Goal: Task Accomplishment & Management: Complete application form

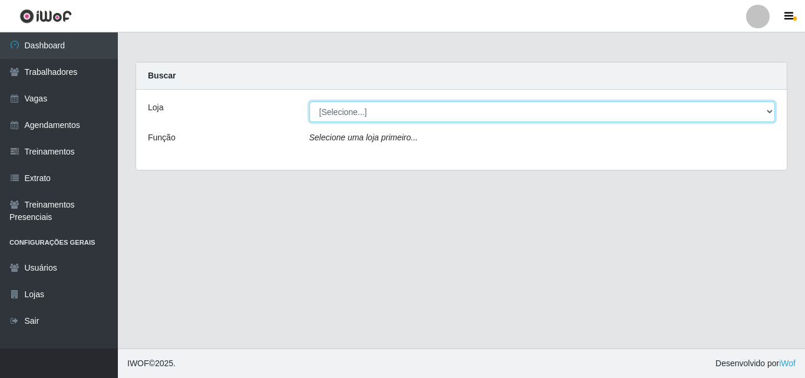
click at [357, 116] on select "[Selecione...] Castelinho Supermercado" at bounding box center [542, 111] width 466 height 21
select select "377"
click at [309, 101] on select "[Selecione...] Castelinho Supermercado" at bounding box center [542, 111] width 466 height 21
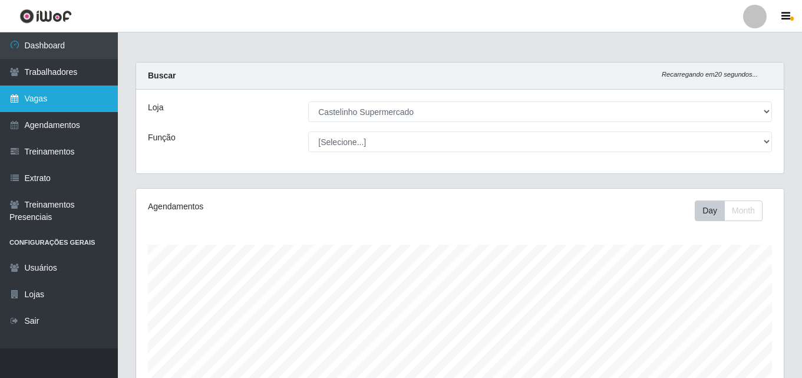
click at [63, 106] on link "Vagas" at bounding box center [59, 98] width 118 height 27
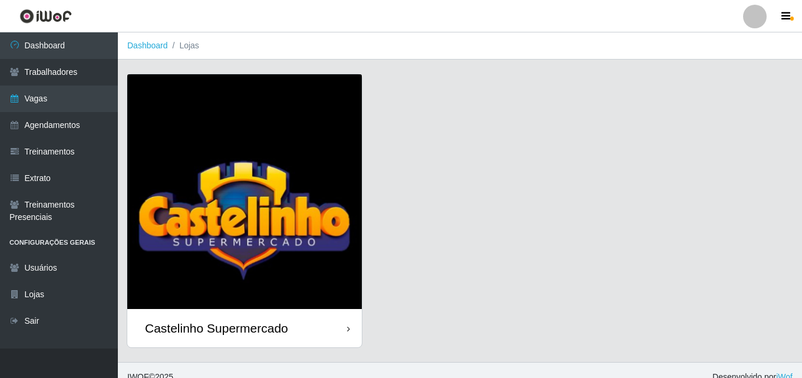
click at [276, 318] on div "Castelinho Supermercado" at bounding box center [244, 328] width 235 height 38
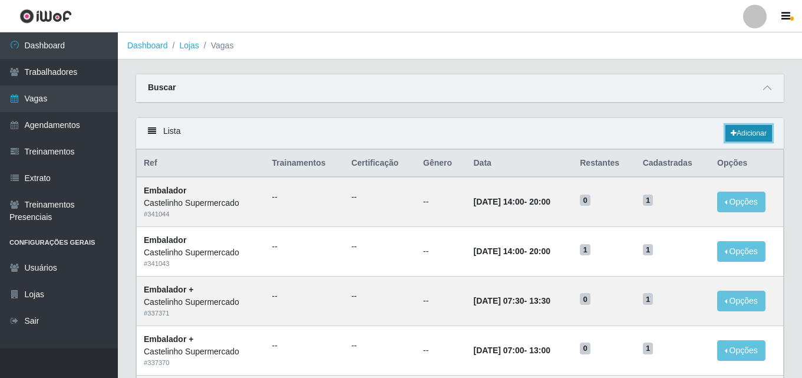
click at [761, 137] on link "Adicionar" at bounding box center [749, 133] width 47 height 17
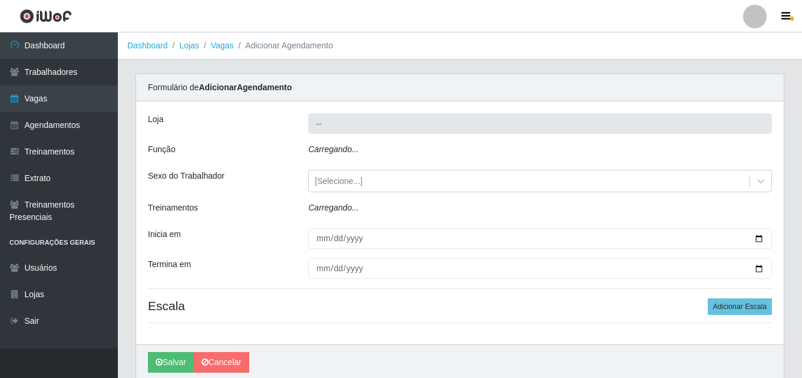
type input "Castelinho Supermercado"
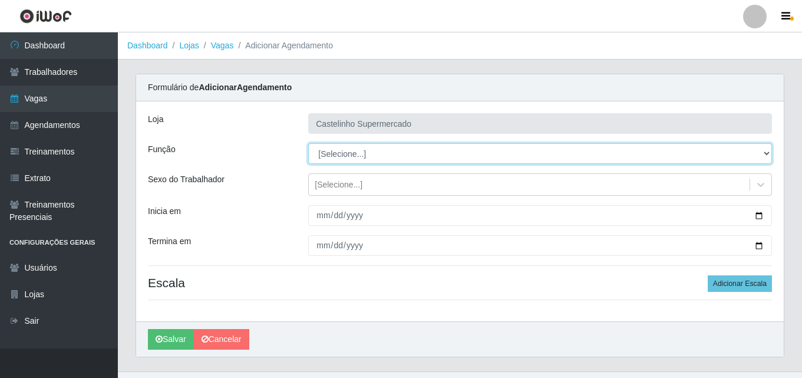
click at [381, 153] on select "[Selecione...] ASG ASG + ASG ++ Balconista de Açougue Balconista de Açougue + B…" at bounding box center [540, 153] width 464 height 21
select select "1"
click at [308, 143] on select "[Selecione...] ASG ASG + ASG ++ Balconista de Açougue Balconista de Açougue + B…" at bounding box center [540, 153] width 464 height 21
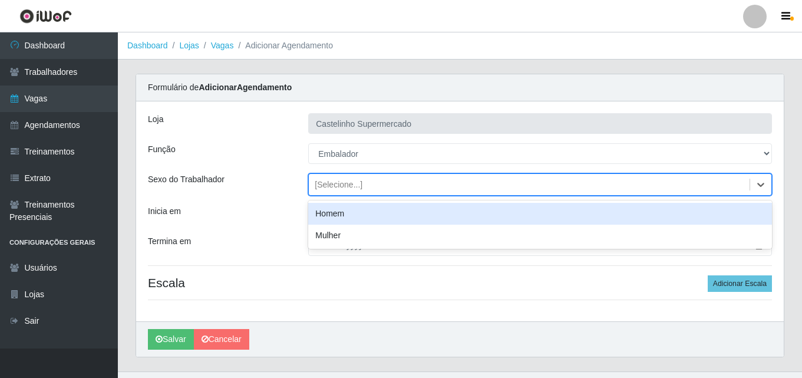
click at [370, 181] on div "[Selecione...]" at bounding box center [529, 184] width 441 height 19
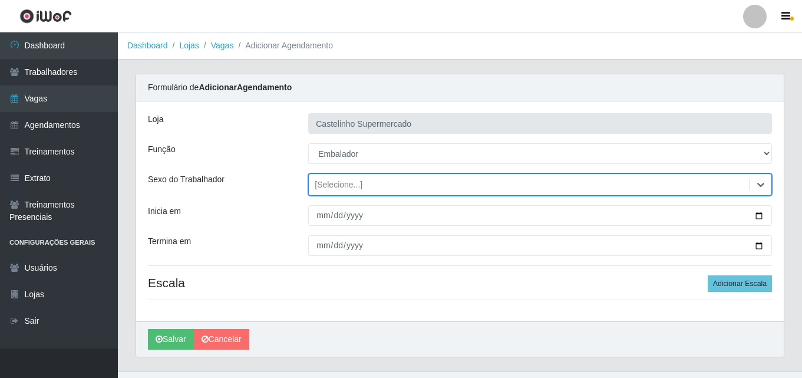
click at [370, 181] on div "[Selecione...]" at bounding box center [529, 184] width 441 height 19
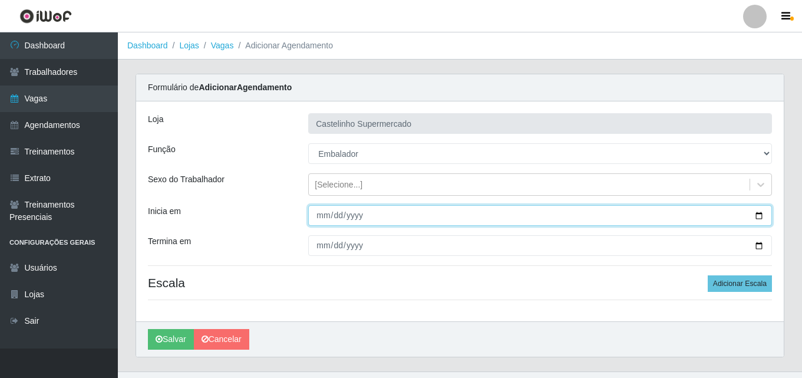
click at [335, 216] on input "Inicia em" at bounding box center [540, 215] width 464 height 21
click at [318, 219] on input "Inicia em" at bounding box center [540, 215] width 464 height 21
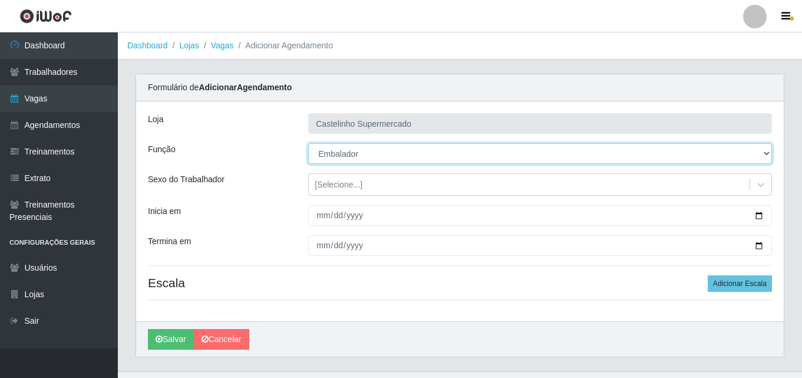
click at [364, 157] on select "[Selecione...] ASG ASG + ASG ++ Balconista de Açougue Balconista de Açougue + B…" at bounding box center [540, 153] width 464 height 21
click at [308, 143] on select "[Selecione...] ASG ASG + ASG ++ Balconista de Açougue Balconista de Açougue + B…" at bounding box center [540, 153] width 464 height 21
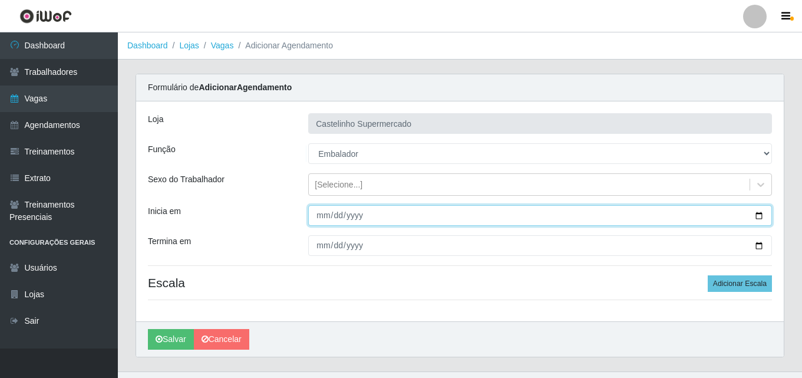
click at [346, 216] on input "Inicia em" at bounding box center [540, 215] width 464 height 21
type input "[DATE]"
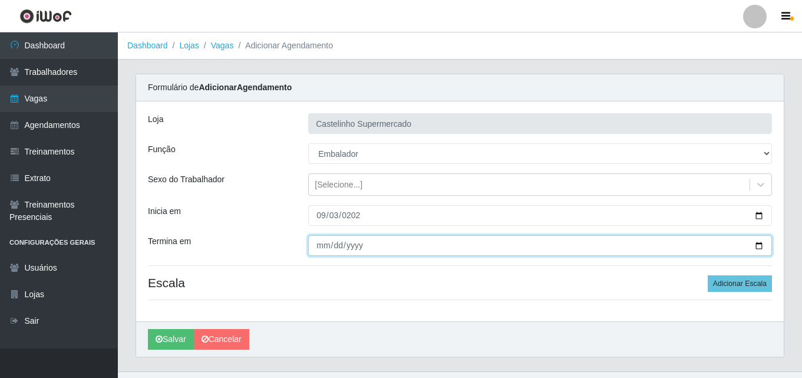
click at [331, 246] on input "Termina em" at bounding box center [540, 245] width 464 height 21
click at [323, 246] on input "Termina em" at bounding box center [540, 245] width 464 height 21
type input "[DATE]"
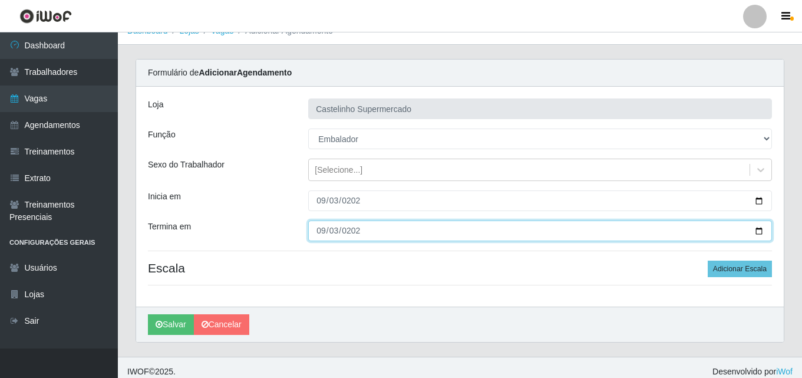
scroll to position [23, 0]
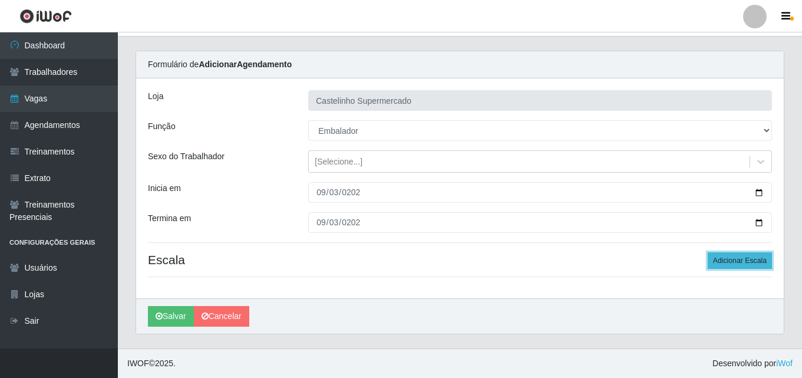
click at [756, 265] on button "Adicionar Escala" at bounding box center [740, 260] width 64 height 17
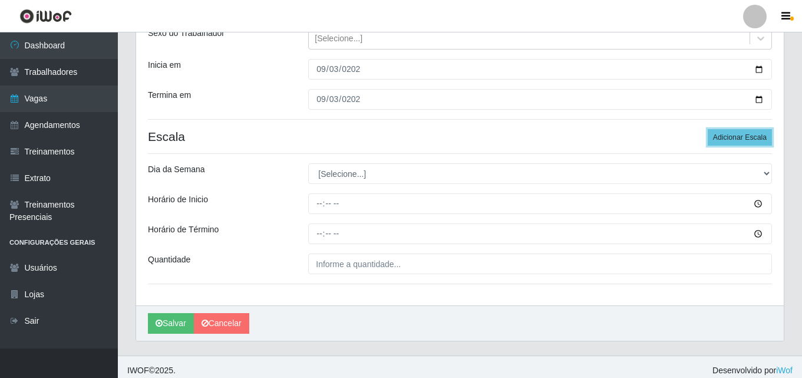
scroll to position [153, 0]
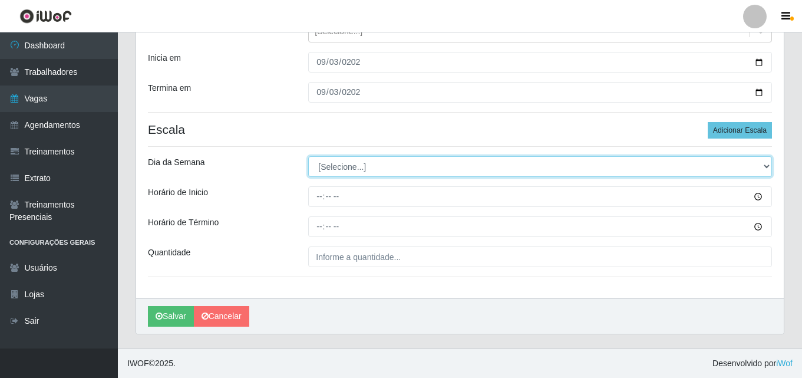
click at [335, 167] on select "[Selecione...] Segunda Terça Quarta Quinta Sexta Sábado Domingo" at bounding box center [540, 166] width 464 height 21
select select "3"
click at [308, 156] on select "[Selecione...] Segunda Terça Quarta Quinta Sexta Sábado Domingo" at bounding box center [540, 166] width 464 height 21
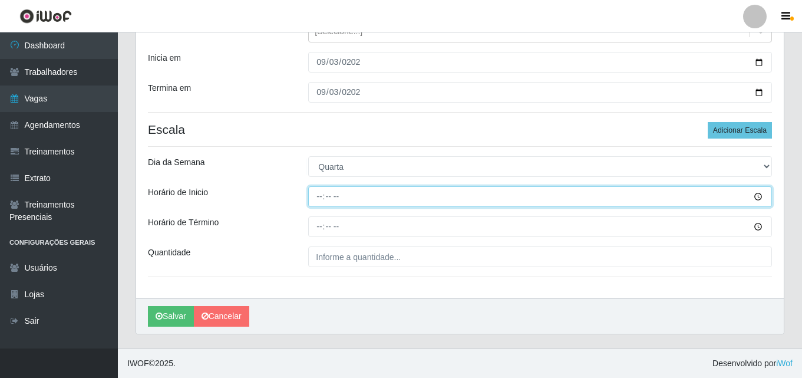
click at [350, 190] on input "Horário de Inicio" at bounding box center [540, 196] width 464 height 21
type input "08:30"
type input "08:00"
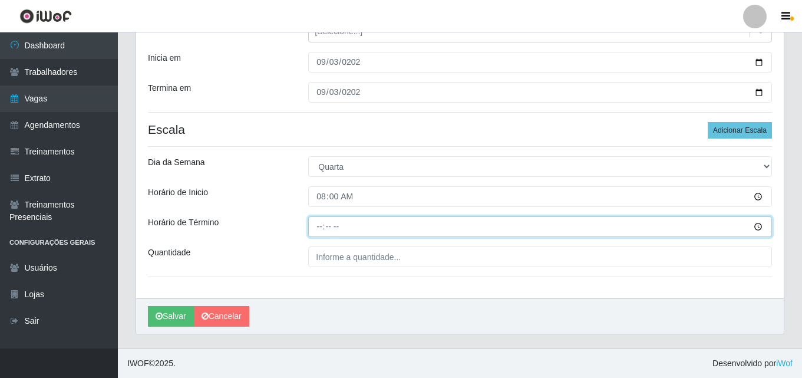
click at [319, 226] on input "Horário de Término" at bounding box center [540, 226] width 464 height 21
type input "14:00"
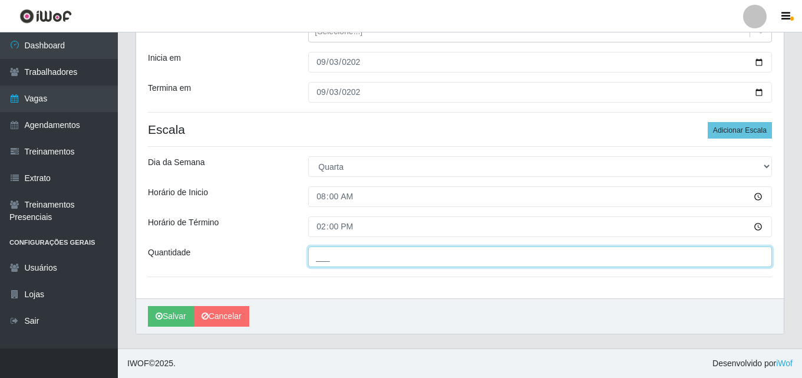
click at [345, 262] on input "___" at bounding box center [540, 256] width 464 height 21
type input "1__"
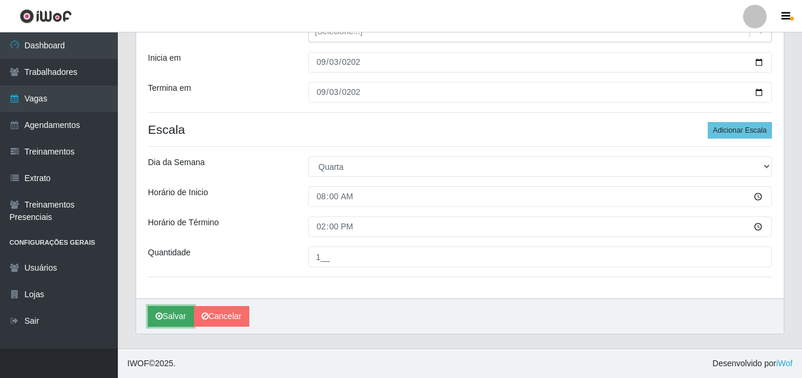
click at [166, 313] on button "Salvar" at bounding box center [171, 316] width 46 height 21
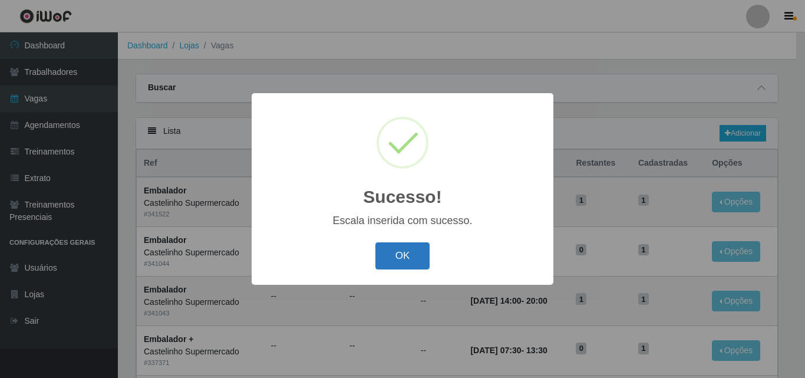
click at [389, 252] on button "OK" at bounding box center [402, 256] width 55 height 28
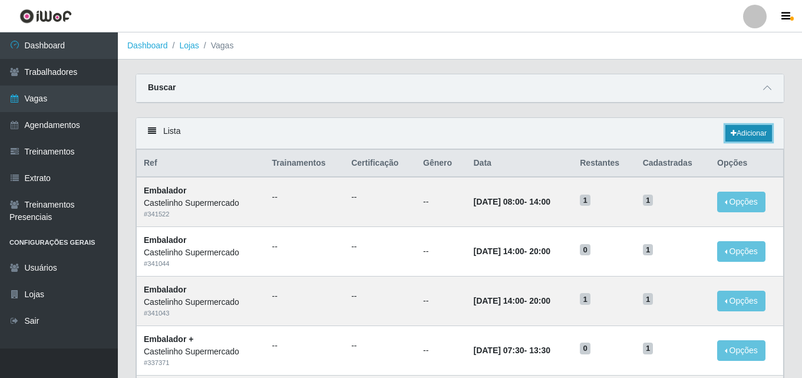
click at [759, 128] on link "Adicionar" at bounding box center [749, 133] width 47 height 17
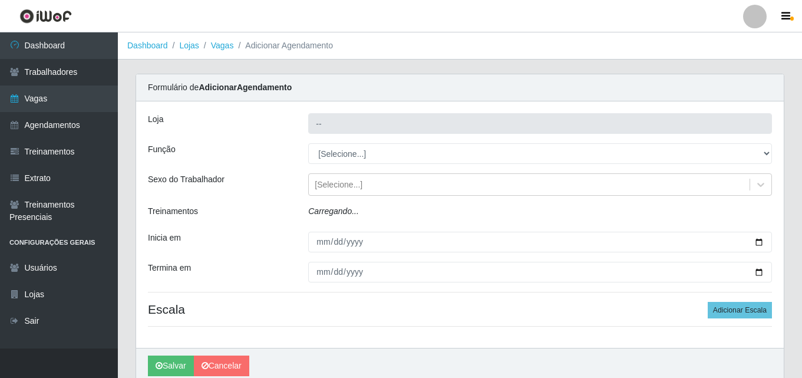
type input "Castelinho Supermercado"
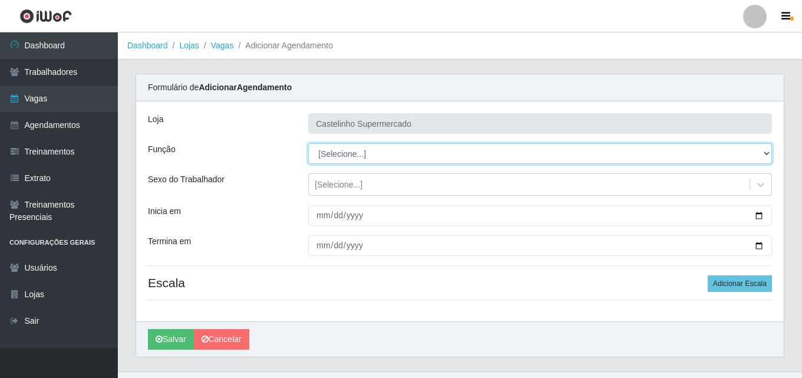
click at [329, 153] on select "[Selecione...] ASG ASG + ASG ++ Balconista de Açougue Balconista de Açougue + B…" at bounding box center [540, 153] width 464 height 21
select select "1"
click at [308, 143] on select "[Selecione...] ASG ASG + ASG ++ Balconista de Açougue Balconista de Açougue + B…" at bounding box center [540, 153] width 464 height 21
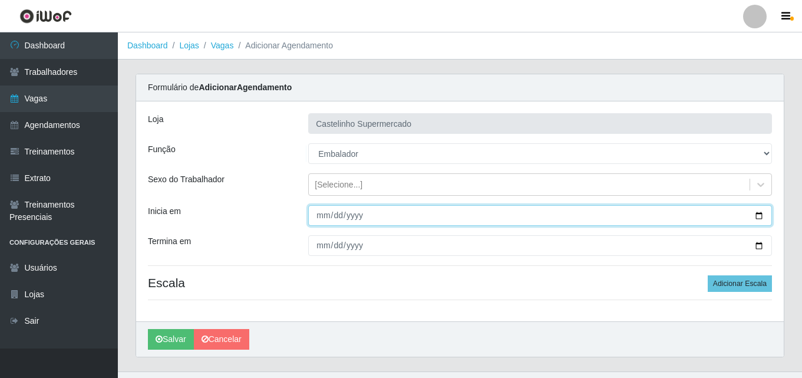
click at [345, 219] on input "Inicia em" at bounding box center [540, 215] width 464 height 21
click at [325, 219] on input "Inicia em" at bounding box center [540, 215] width 464 height 21
type input "[DATE]"
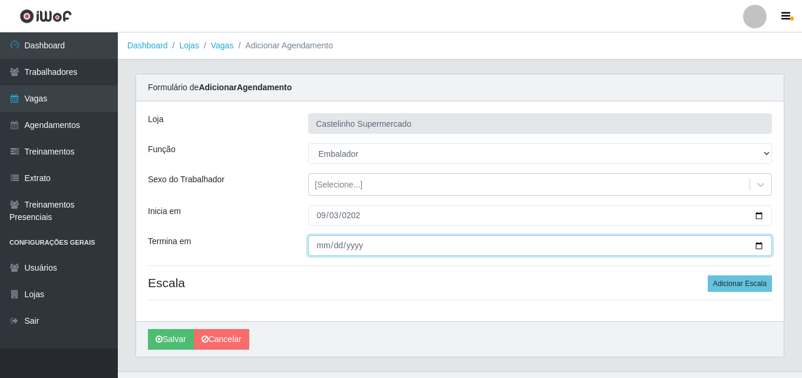
click at [319, 246] on input "Termina em" at bounding box center [540, 245] width 464 height 21
type input "[DATE]"
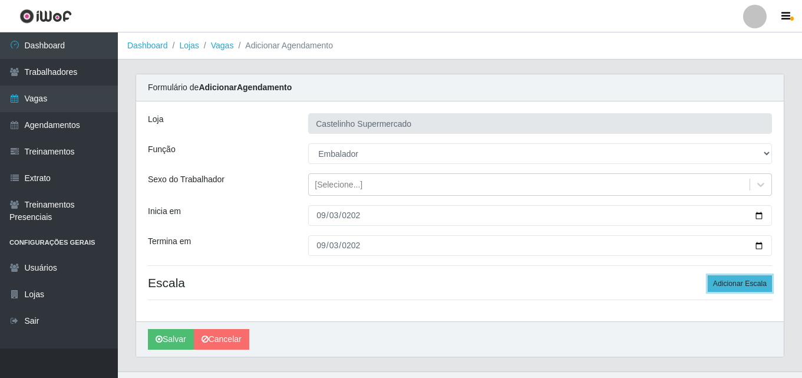
click at [727, 286] on button "Adicionar Escala" at bounding box center [740, 283] width 64 height 17
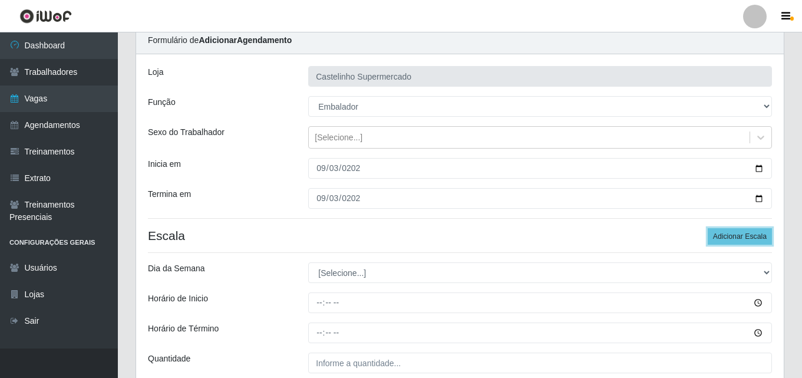
scroll to position [153, 0]
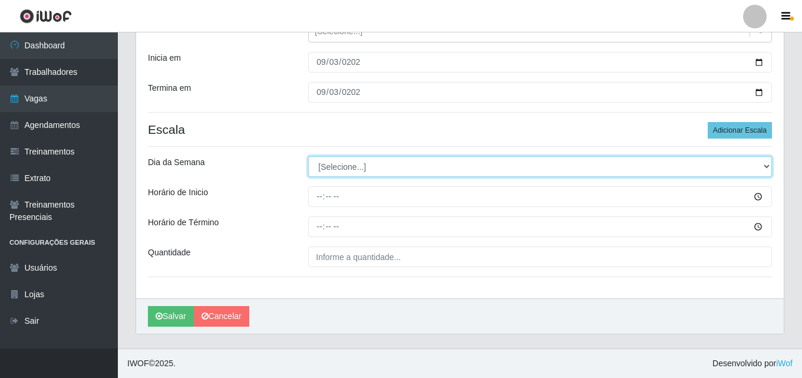
drag, startPoint x: 450, startPoint y: 167, endPoint x: 436, endPoint y: 175, distance: 16.9
click at [449, 167] on select "[Selecione...] Segunda Terça Quarta Quinta Sexta Sábado Domingo" at bounding box center [540, 166] width 464 height 21
select select "3"
click at [308, 156] on select "[Selecione...] Segunda Terça Quarta Quinta Sexta Sábado Domingo" at bounding box center [540, 166] width 464 height 21
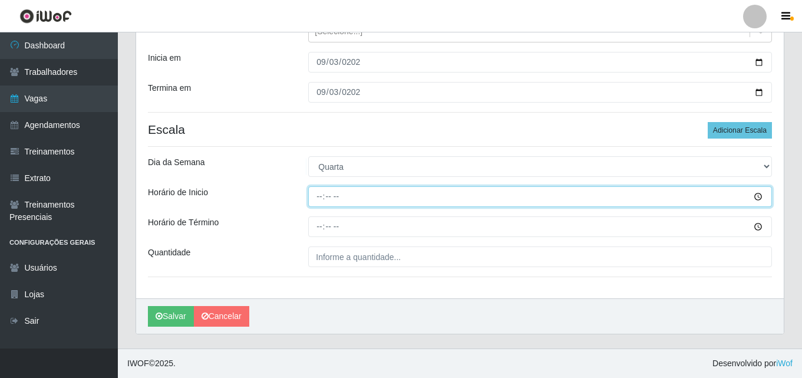
click at [321, 196] on input "Horário de Inicio" at bounding box center [540, 196] width 464 height 21
type input "14:00"
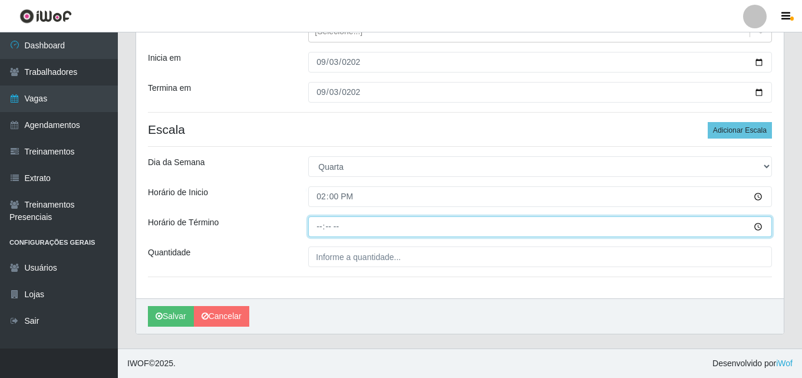
click at [319, 225] on input "Horário de Término" at bounding box center [540, 226] width 464 height 21
type input "20:00"
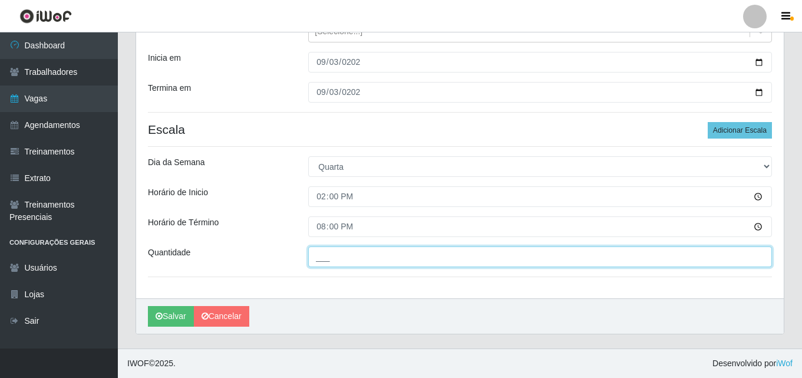
click at [344, 259] on input "___" at bounding box center [540, 256] width 464 height 21
type input "1__"
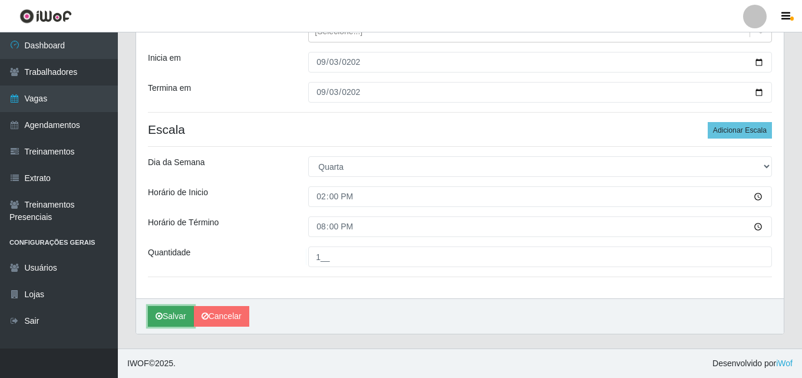
click at [170, 315] on button "Salvar" at bounding box center [171, 316] width 46 height 21
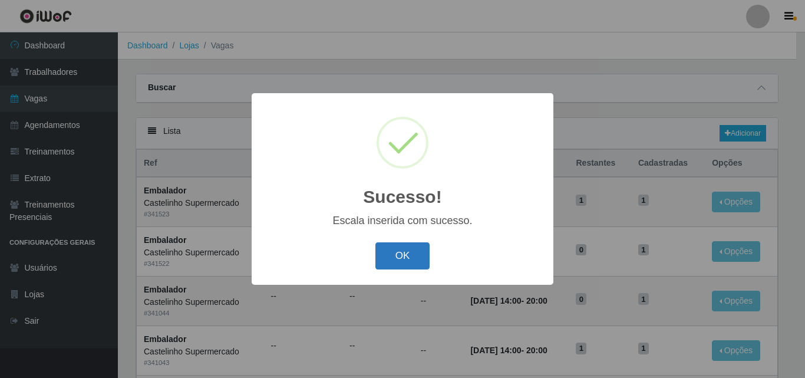
click at [403, 257] on button "OK" at bounding box center [402, 256] width 55 height 28
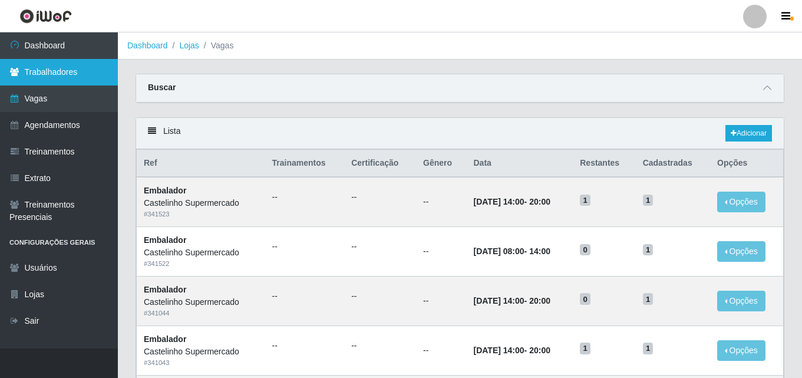
click at [49, 79] on link "Trabalhadores" at bounding box center [59, 72] width 118 height 27
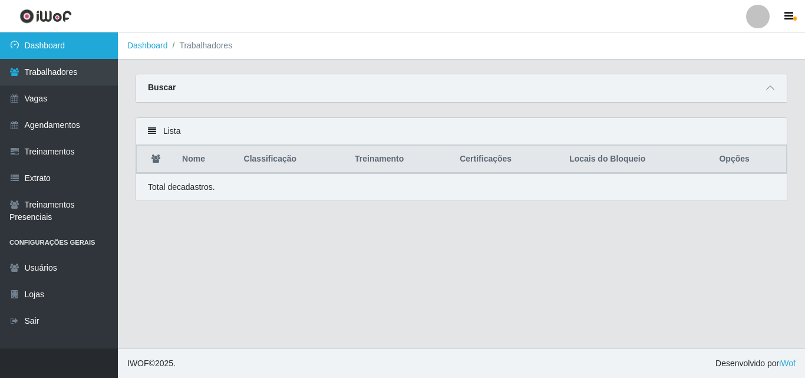
click at [68, 56] on link "Dashboard" at bounding box center [59, 45] width 118 height 27
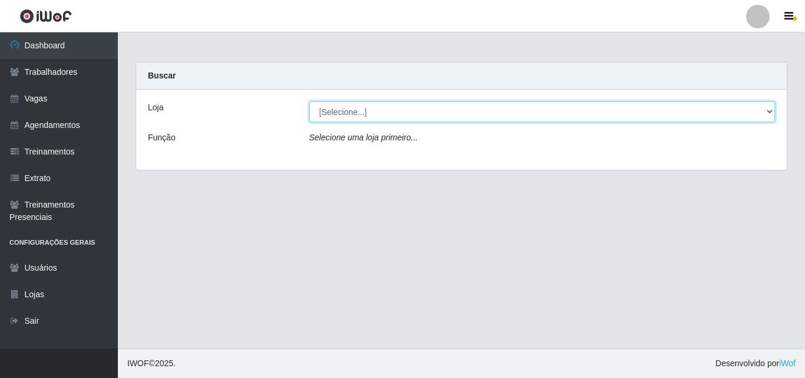
click at [767, 113] on select "[Selecione...] Castelinho Supermercado" at bounding box center [542, 111] width 466 height 21
select select "377"
click at [309, 101] on select "[Selecione...] Castelinho Supermercado" at bounding box center [542, 111] width 466 height 21
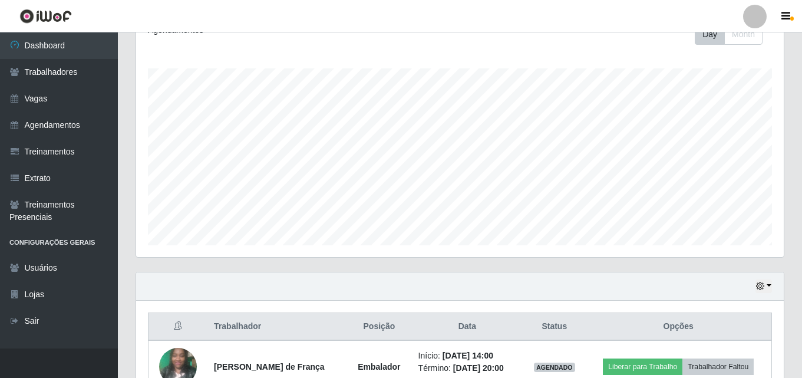
scroll to position [177, 0]
click at [763, 281] on button "button" at bounding box center [764, 286] width 17 height 14
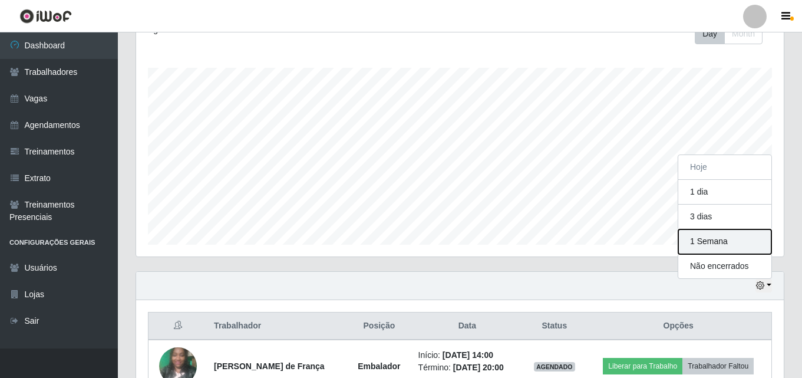
click at [699, 235] on button "1 Semana" at bounding box center [724, 241] width 93 height 25
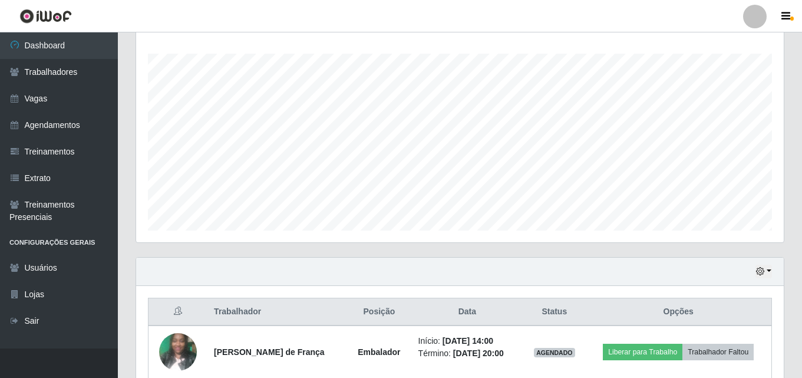
scroll to position [248, 0]
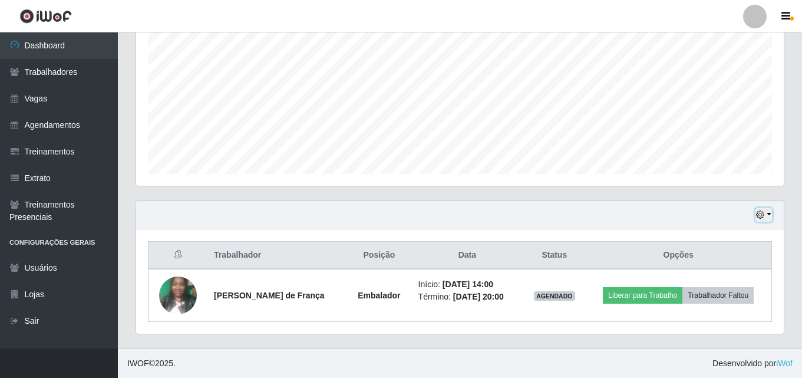
click at [764, 215] on icon "button" at bounding box center [760, 214] width 8 height 8
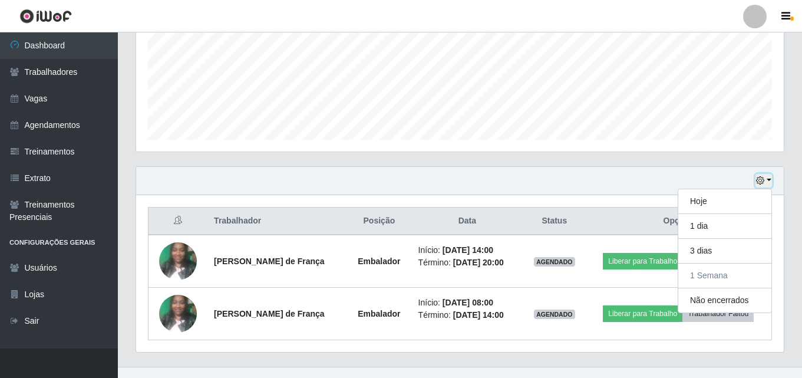
scroll to position [300, 0]
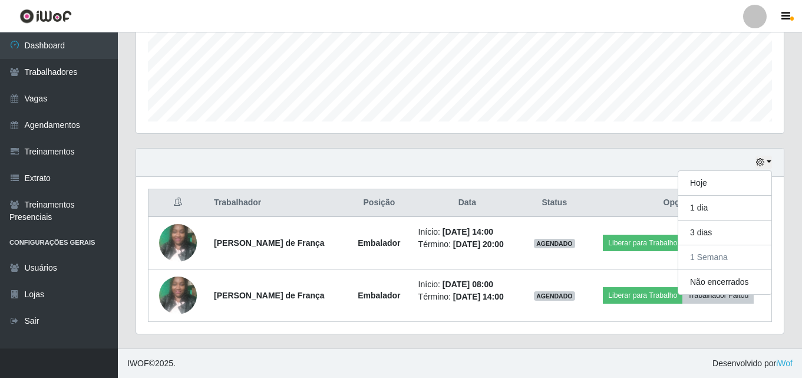
click at [609, 161] on div "Hoje 1 dia 3 dias 1 Semana Não encerrados" at bounding box center [460, 163] width 648 height 28
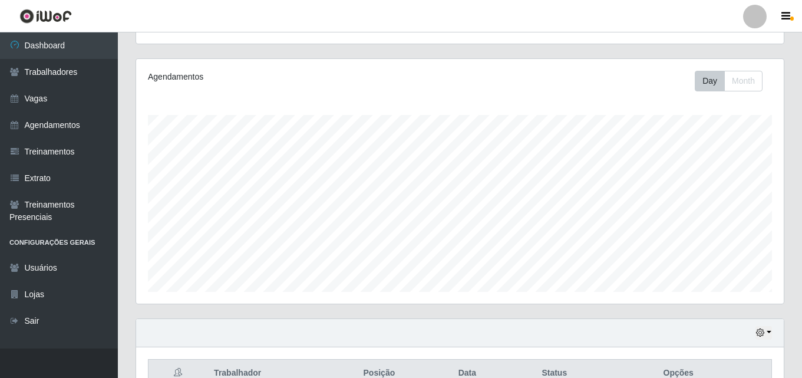
scroll to position [248, 0]
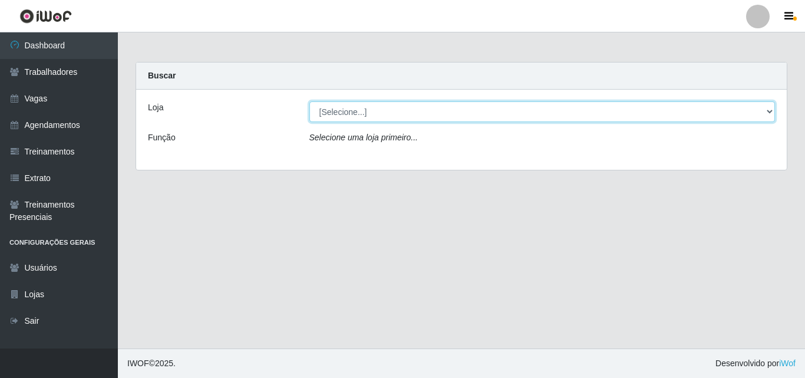
click at [397, 109] on select "[Selecione...] Castelinho Supermercado" at bounding box center [542, 111] width 466 height 21
click at [391, 120] on select "[Selecione...] Castelinho Supermercado" at bounding box center [542, 111] width 466 height 21
select select "377"
click at [309, 101] on select "[Selecione...] Castelinho Supermercado" at bounding box center [542, 111] width 466 height 21
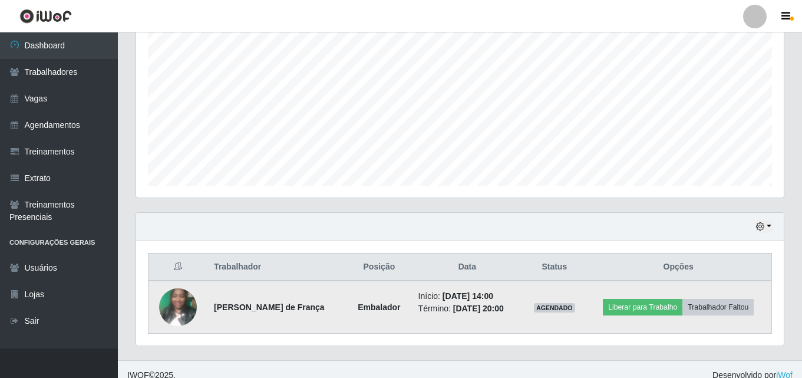
scroll to position [248, 0]
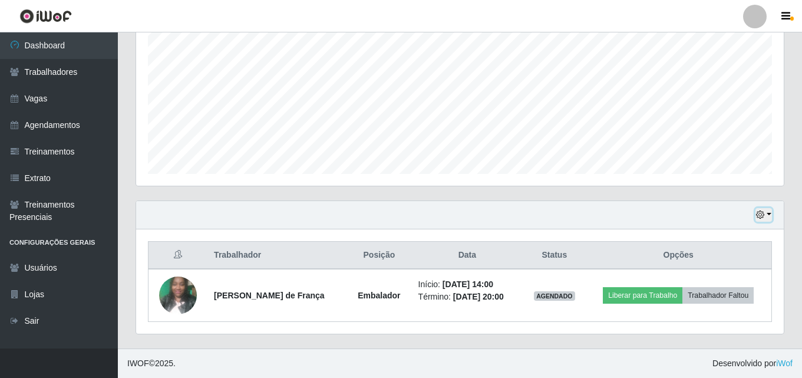
click at [762, 216] on icon "button" at bounding box center [760, 214] width 8 height 8
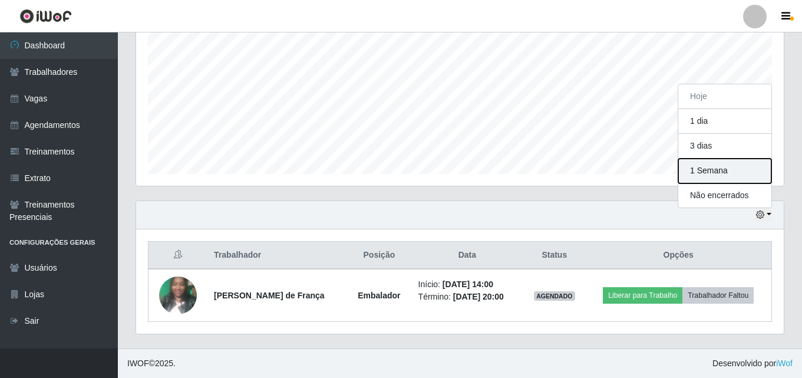
click at [716, 172] on button "1 Semana" at bounding box center [724, 171] width 93 height 25
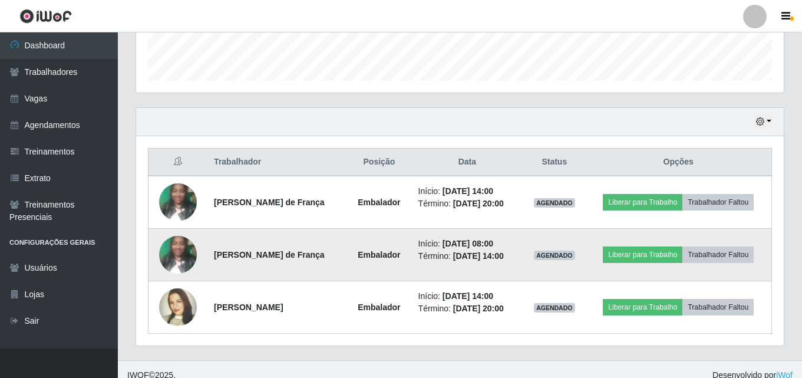
scroll to position [352, 0]
